Goal: Task Accomplishment & Management: Use online tool/utility

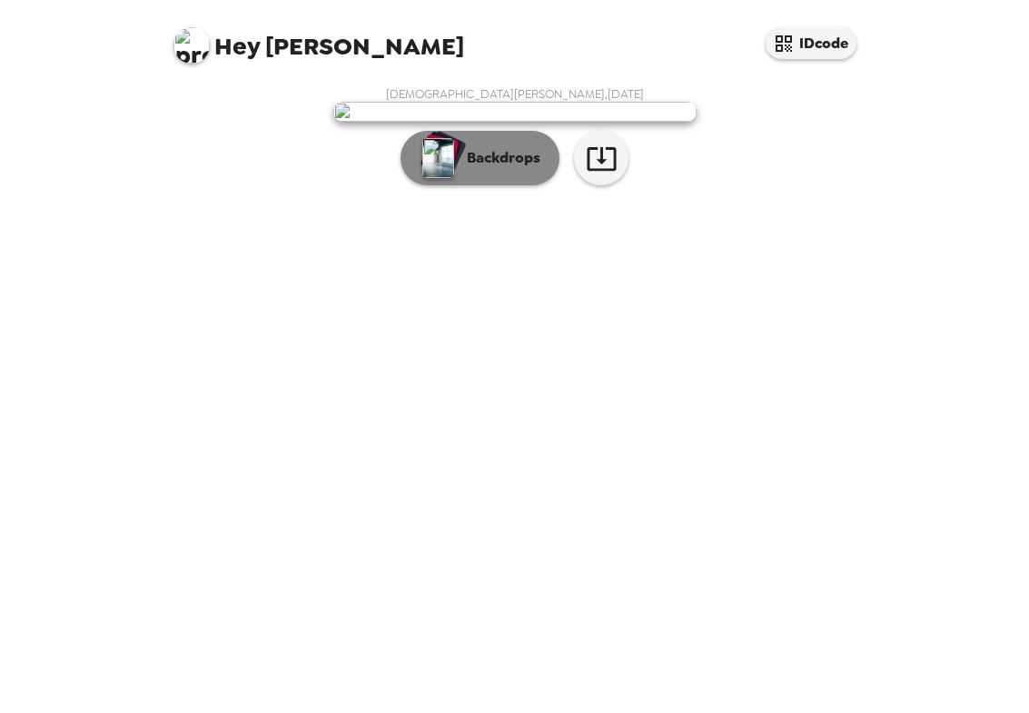
click at [475, 169] on p "Backdrops" at bounding box center [499, 158] width 83 height 22
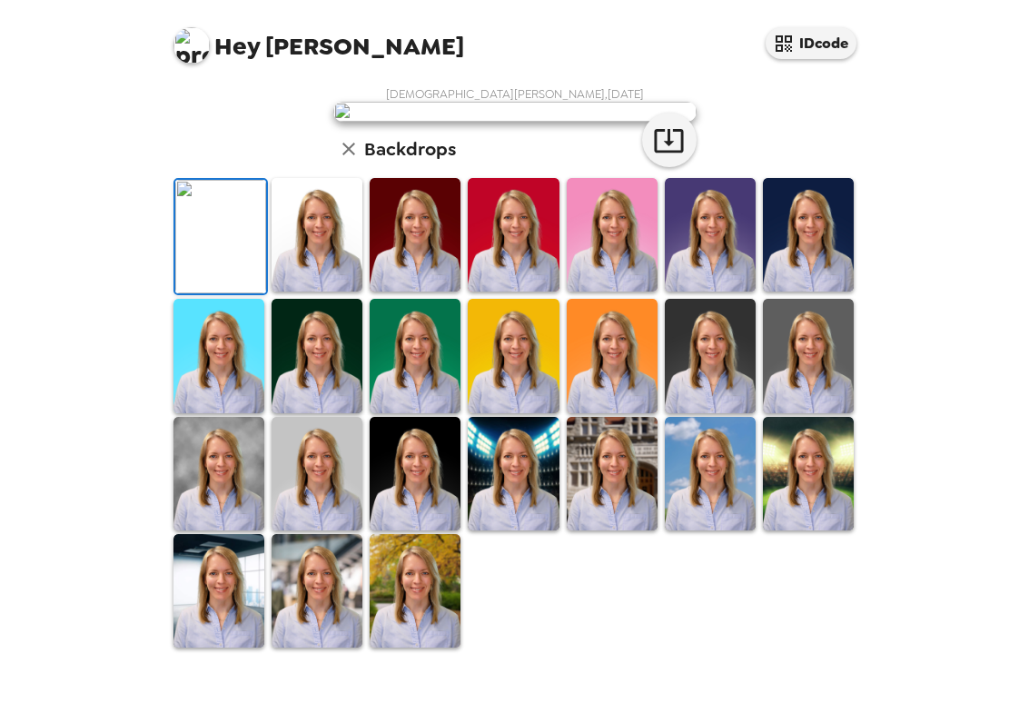
scroll to position [139, 0]
click at [305, 605] on img at bounding box center [317, 591] width 91 height 114
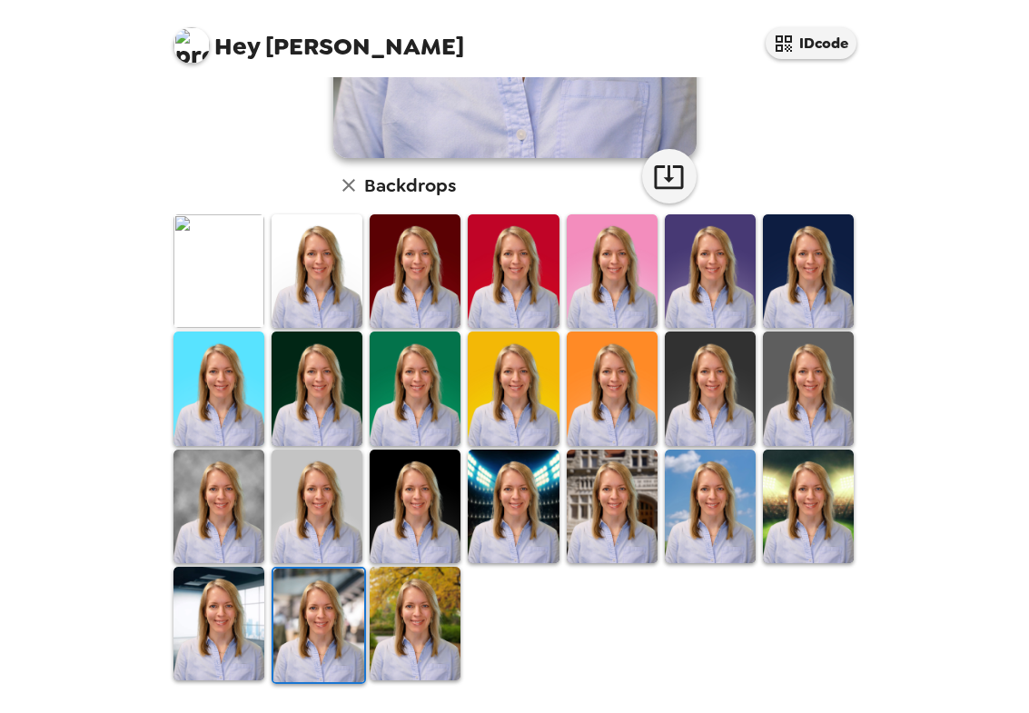
scroll to position [418, 0]
click at [417, 595] on img at bounding box center [415, 624] width 91 height 114
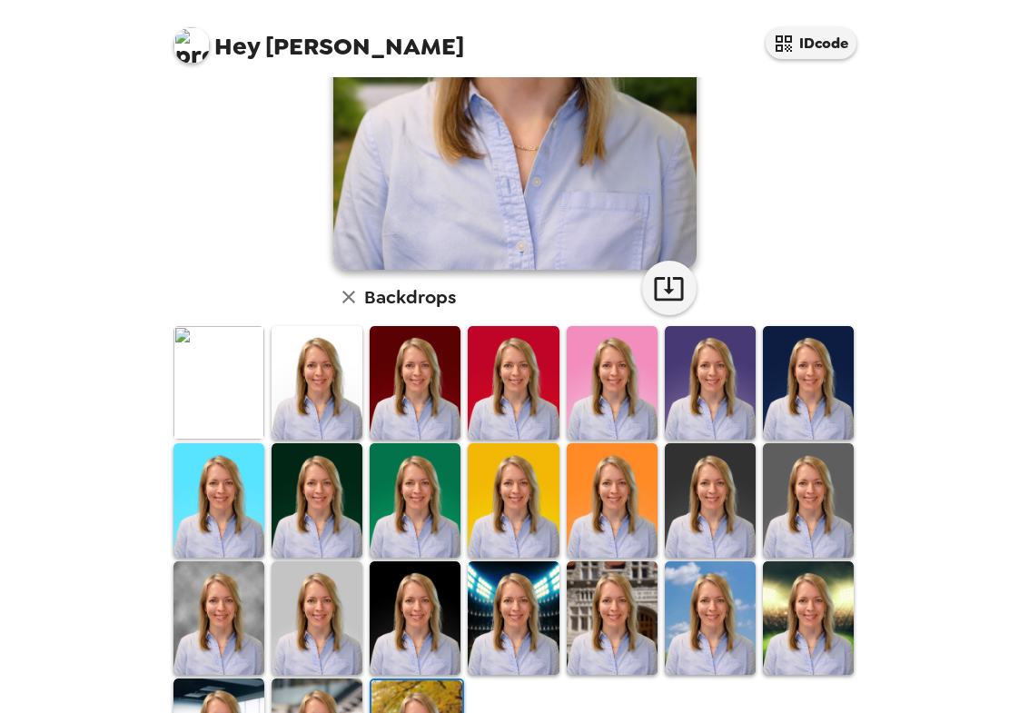
scroll to position [355, 0]
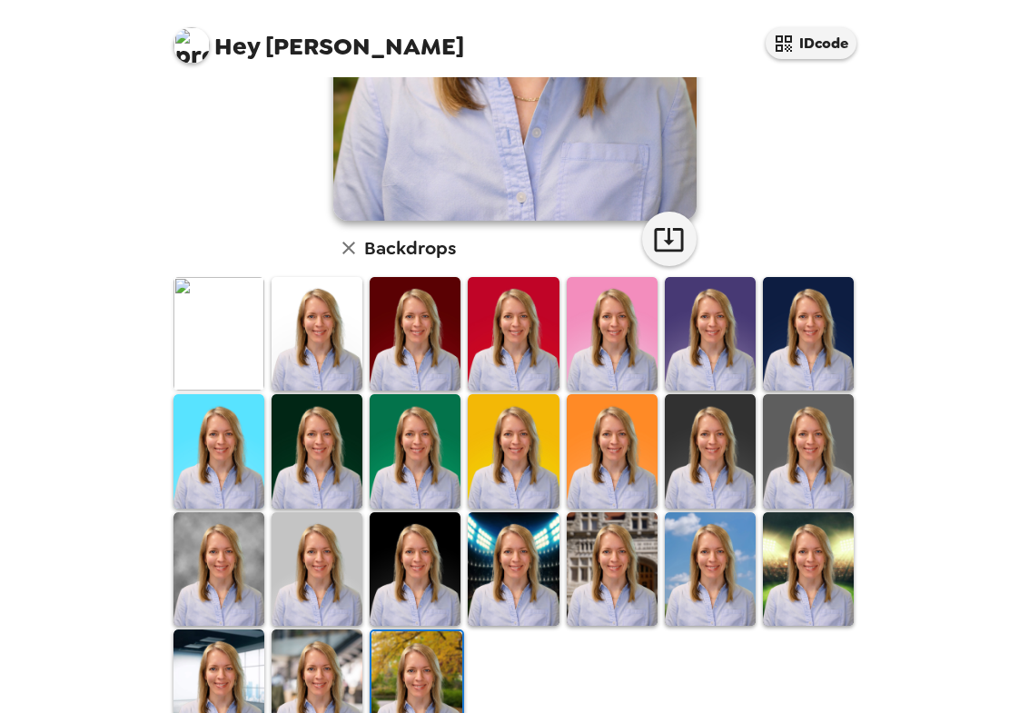
click at [223, 563] on img at bounding box center [218, 569] width 91 height 114
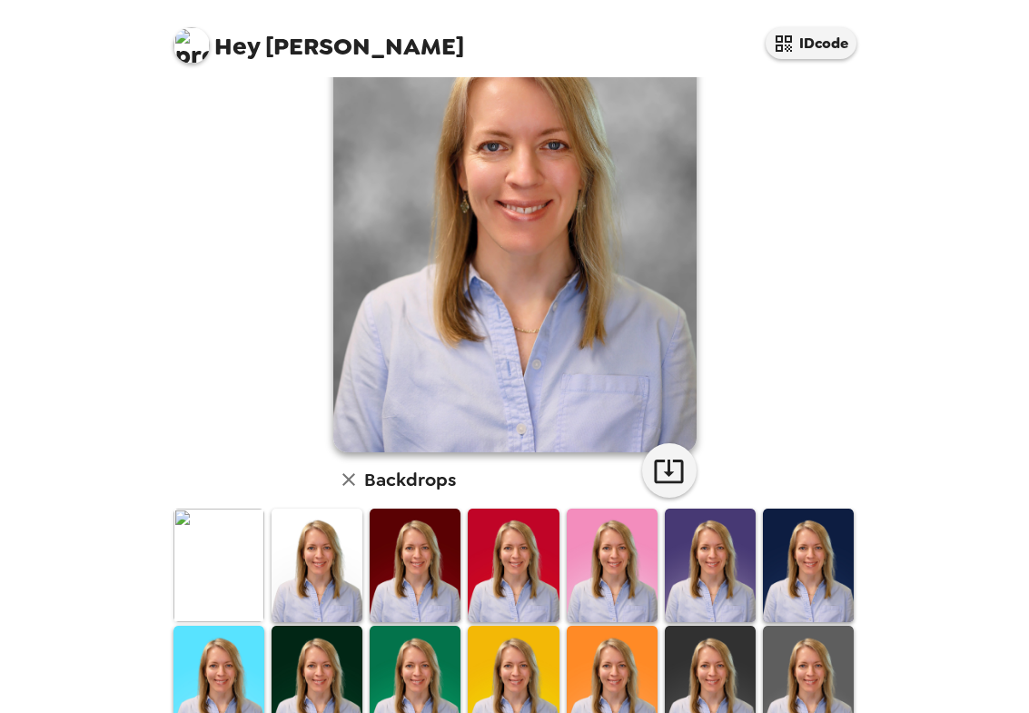
scroll to position [0, 0]
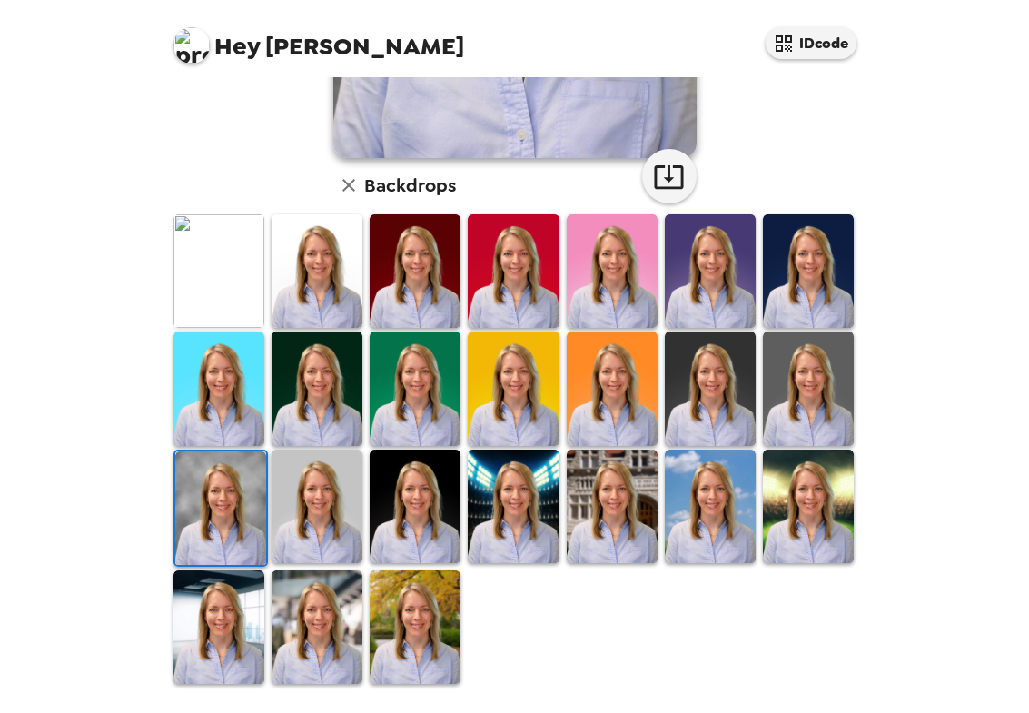
click at [205, 643] on img at bounding box center [218, 627] width 91 height 114
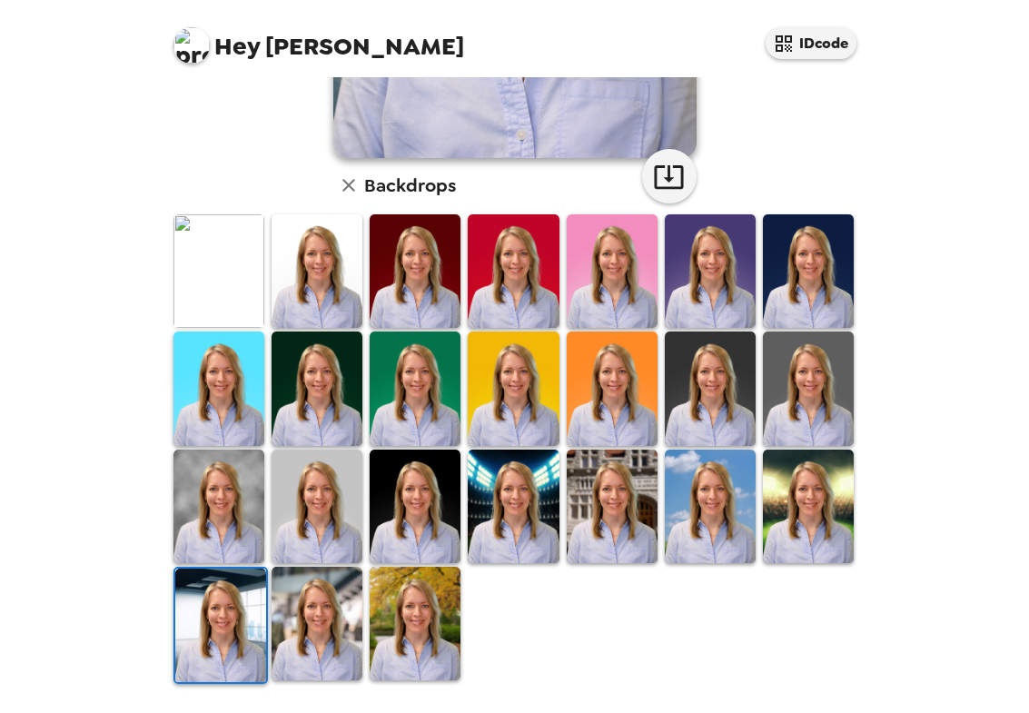
scroll to position [418, 0]
click at [430, 623] on img at bounding box center [415, 624] width 91 height 114
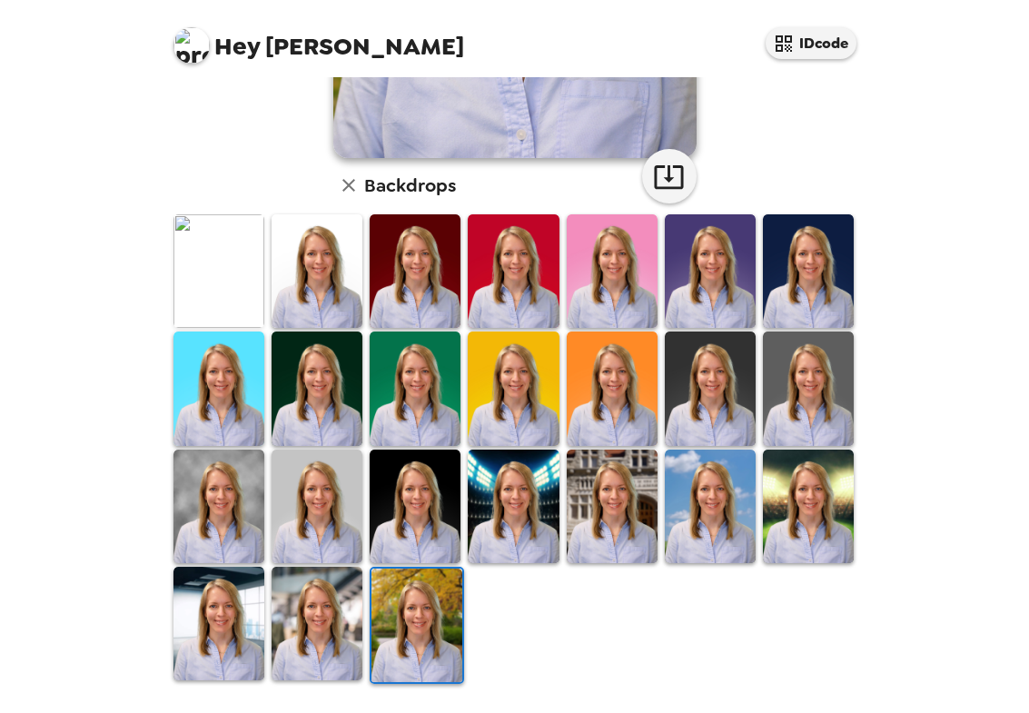
scroll to position [418, 0]
click at [247, 524] on img at bounding box center [218, 507] width 91 height 114
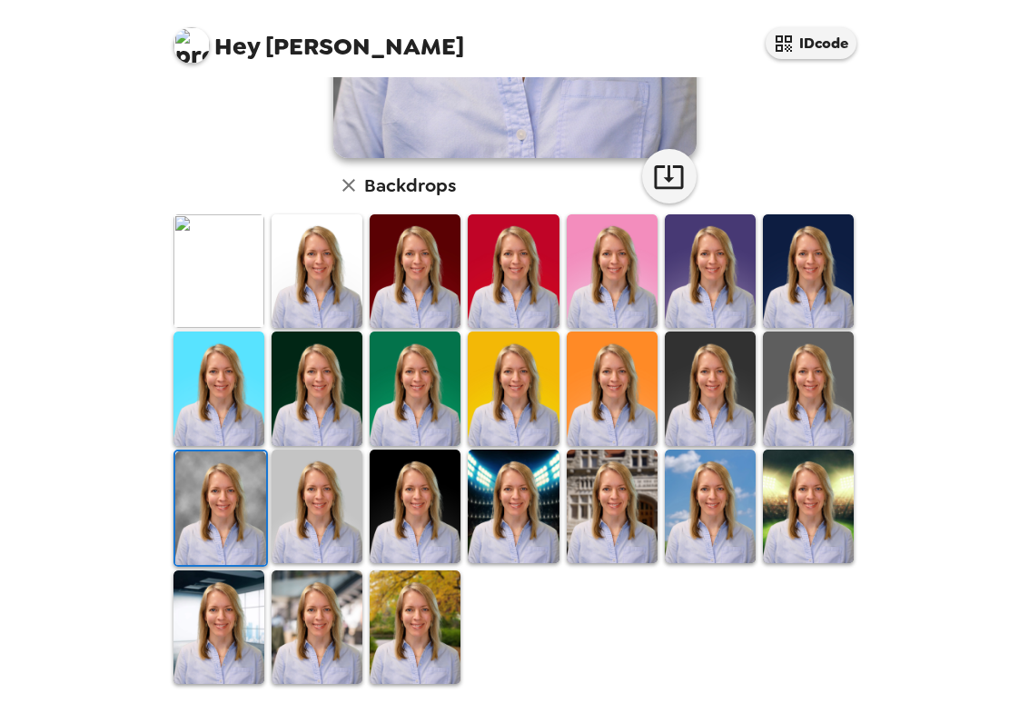
scroll to position [414, 0]
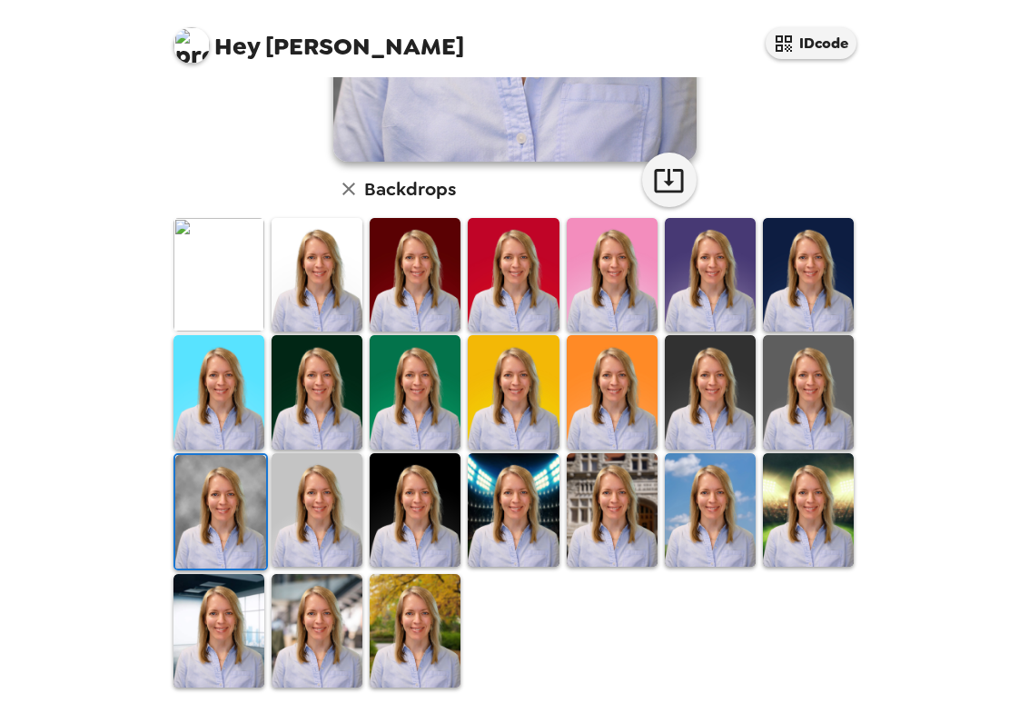
click at [595, 520] on img at bounding box center [612, 510] width 91 height 114
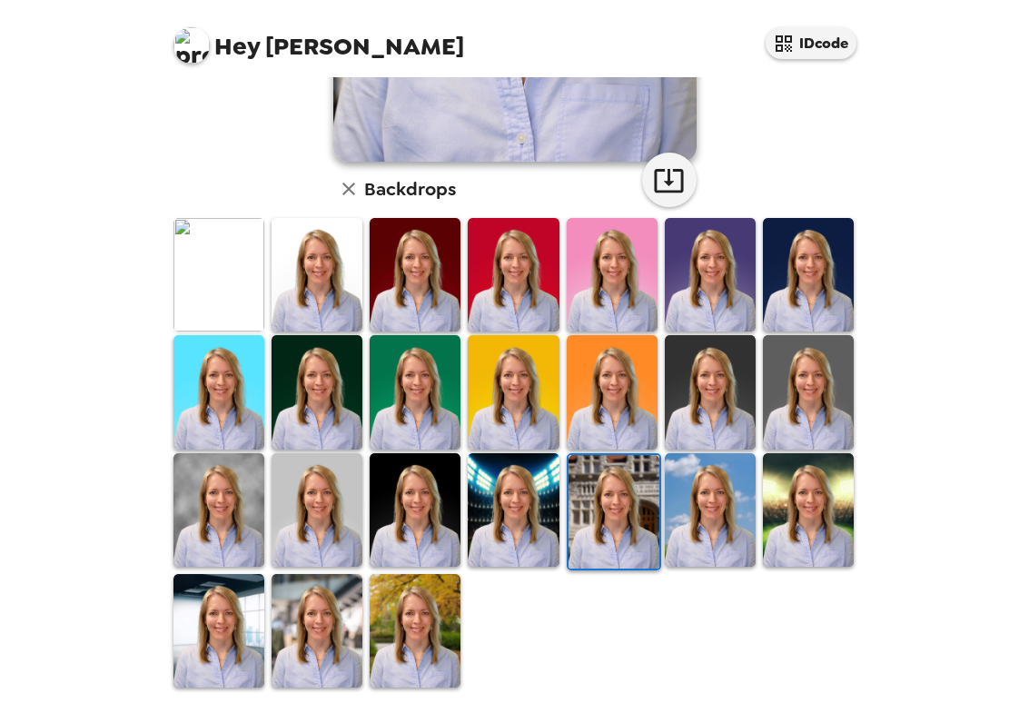
click at [335, 612] on img at bounding box center [317, 631] width 91 height 114
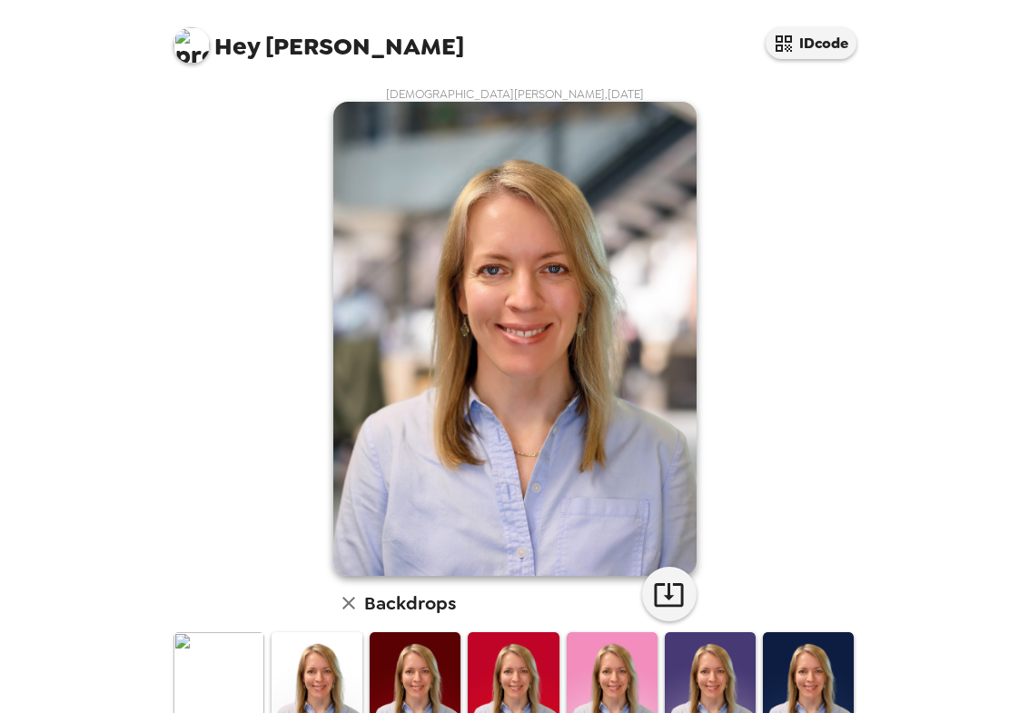
scroll to position [0, 0]
click at [666, 579] on icon "button" at bounding box center [669, 595] width 32 height 32
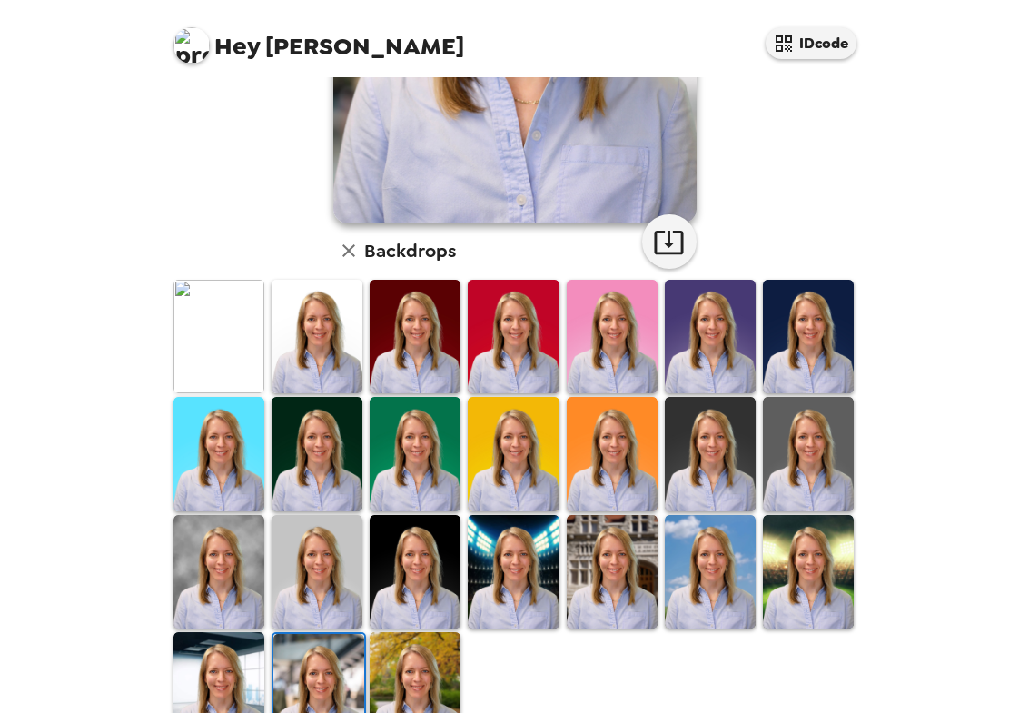
scroll to position [384, 0]
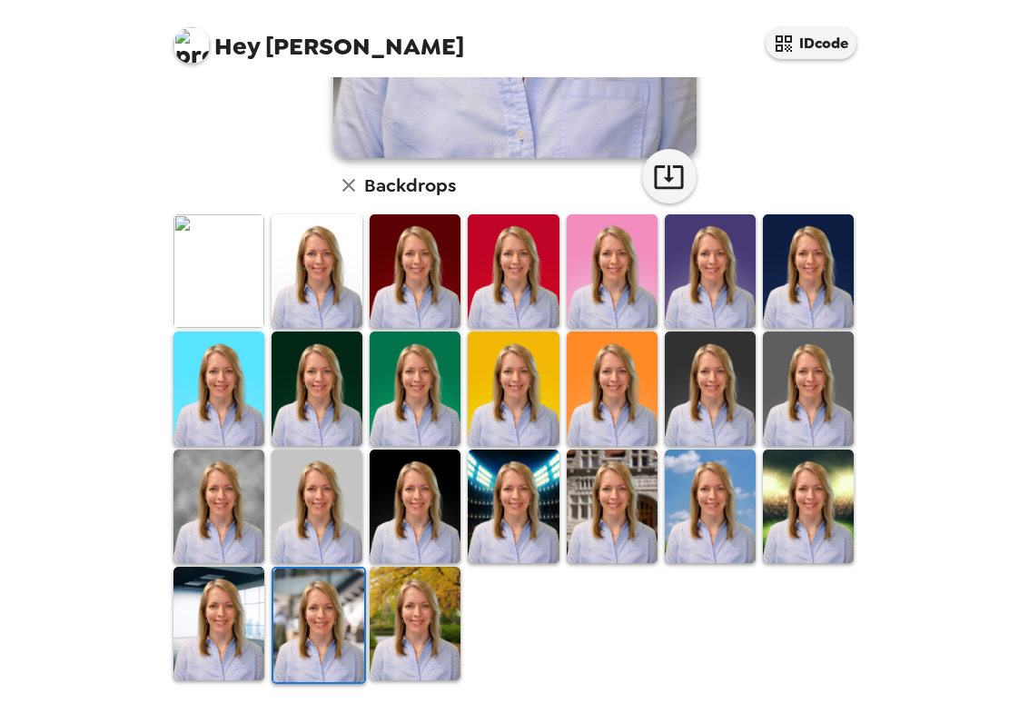
click at [221, 486] on img at bounding box center [218, 507] width 91 height 114
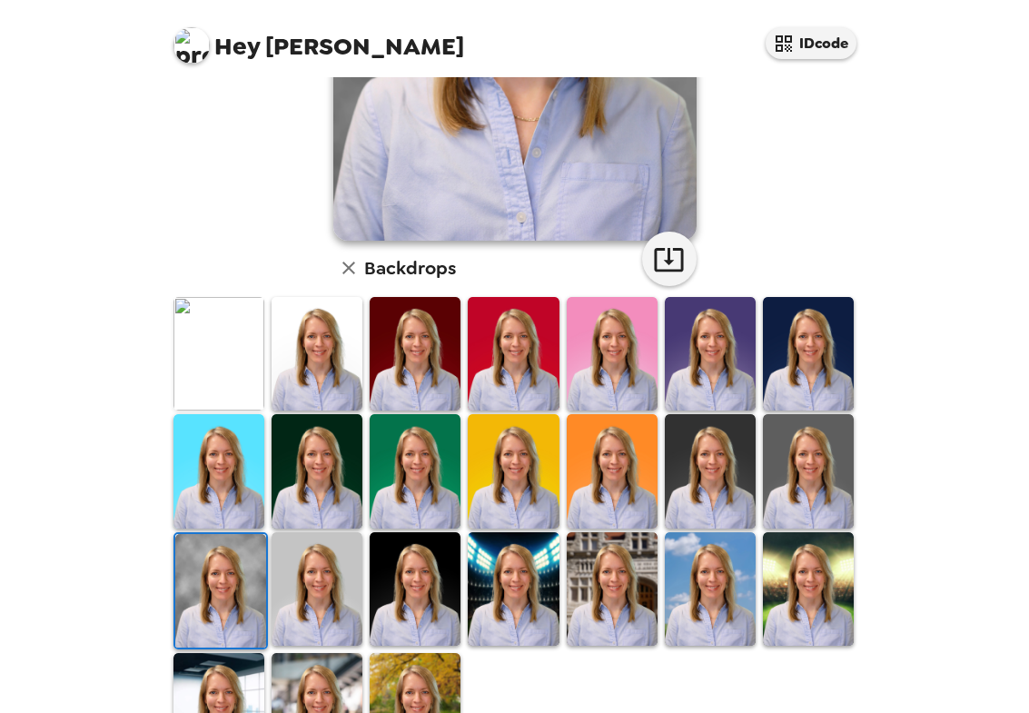
scroll to position [361, 0]
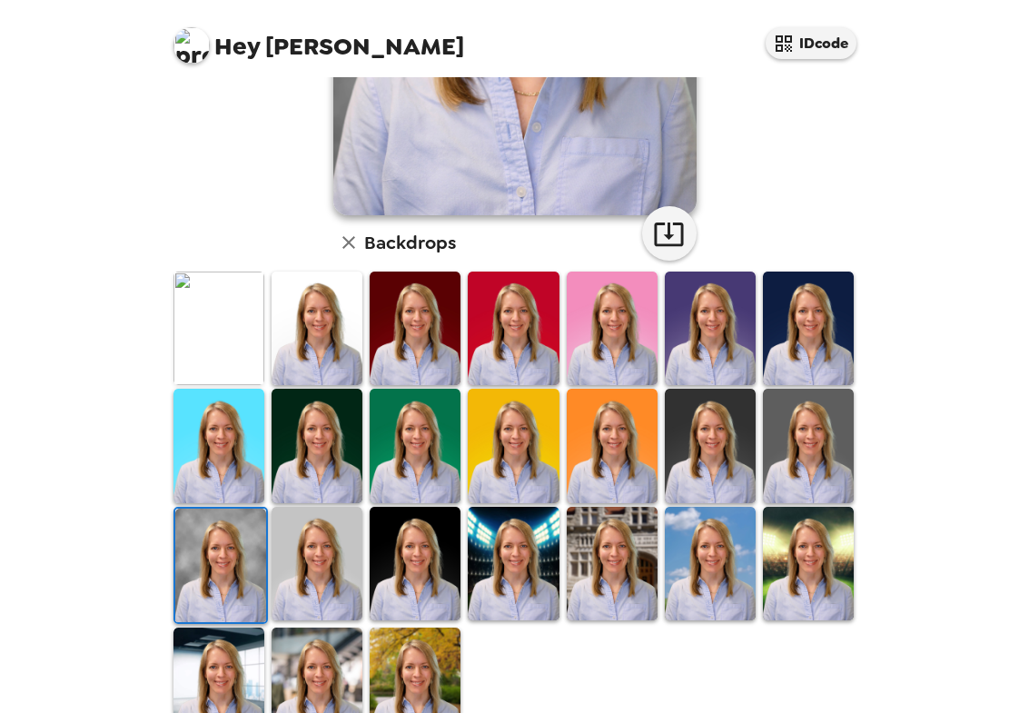
click at [396, 570] on img at bounding box center [415, 564] width 91 height 114
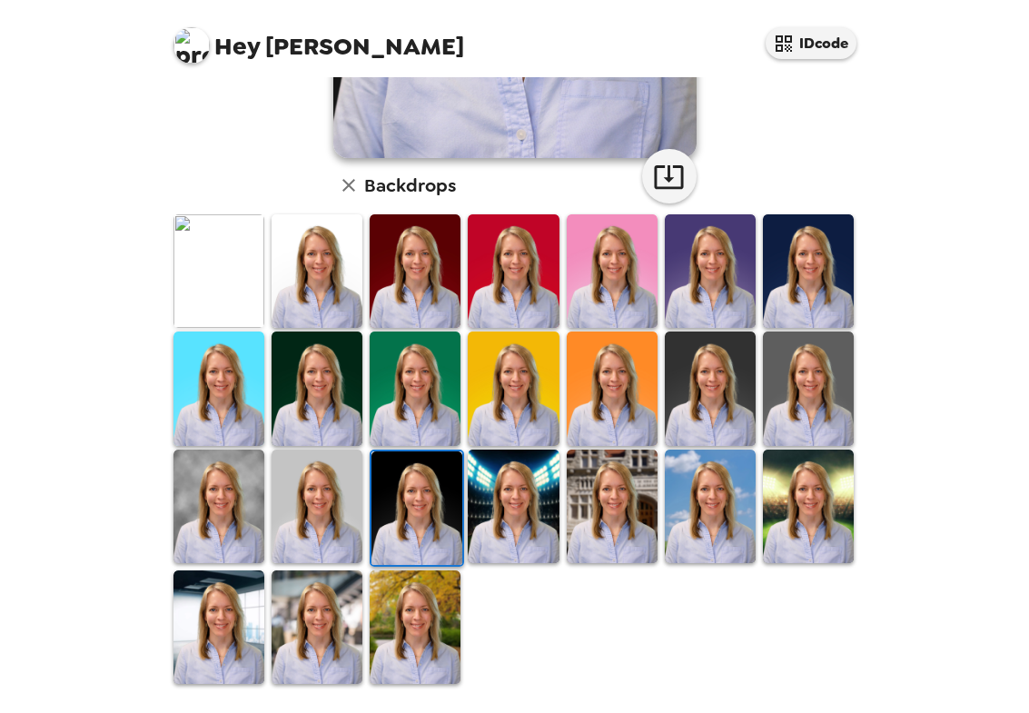
scroll to position [418, 0]
click at [592, 517] on img at bounding box center [612, 507] width 91 height 114
